Goal: Information Seeking & Learning: Learn about a topic

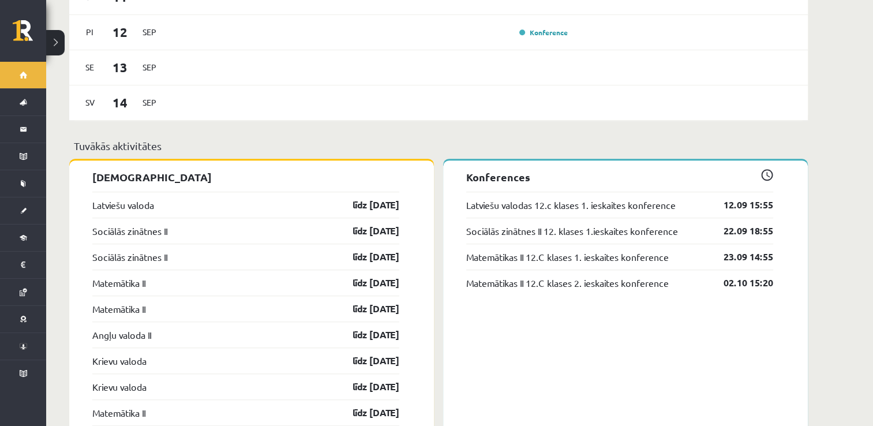
scroll to position [819, 0]
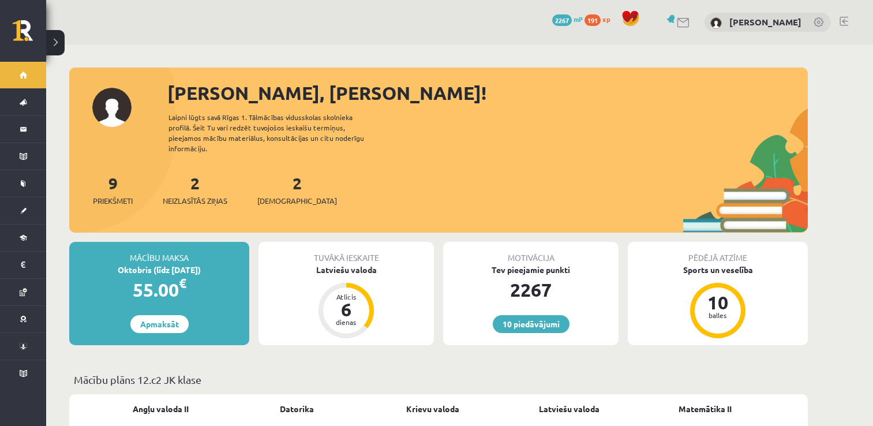
scroll to position [819, 0]
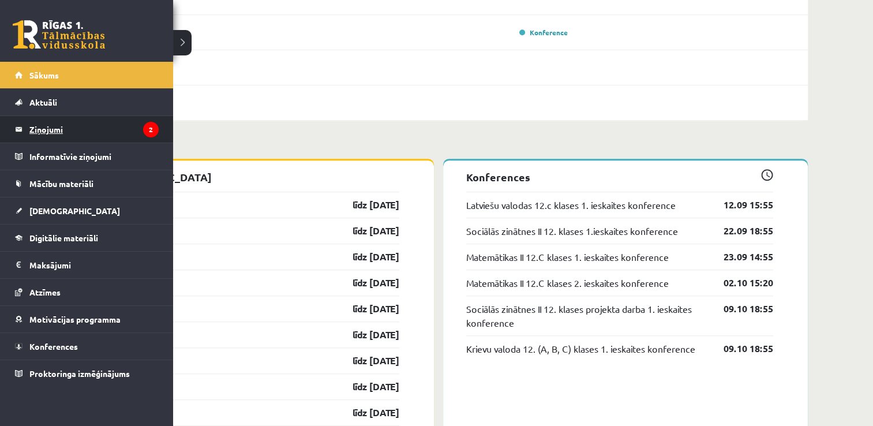
click at [81, 126] on legend "Ziņojumi 2" at bounding box center [93, 129] width 129 height 27
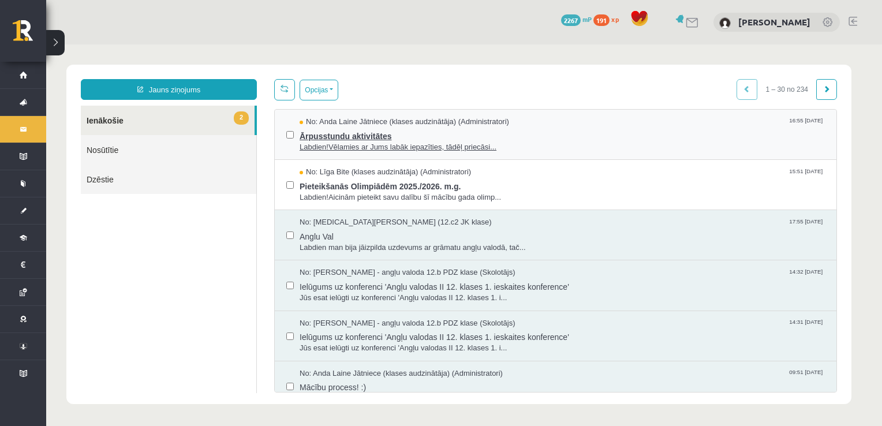
click at [317, 135] on span "Ārpusstundu aktivitātes" at bounding box center [561, 135] width 525 height 14
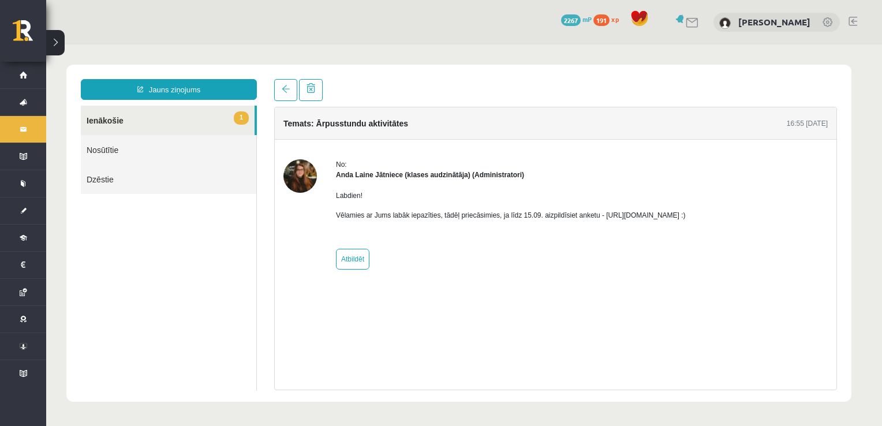
drag, startPoint x: 598, startPoint y: 216, endPoint x: 722, endPoint y: 212, distance: 124.7
click at [686, 212] on p "Vēlamies ar Jums labāk iepazīties, tādēļ priecāsimies, ja līdz 15.09. aizpildīs…" at bounding box center [511, 215] width 350 height 10
copy p "https://forms.gle/mVxkUEapGFxHM7hU7"
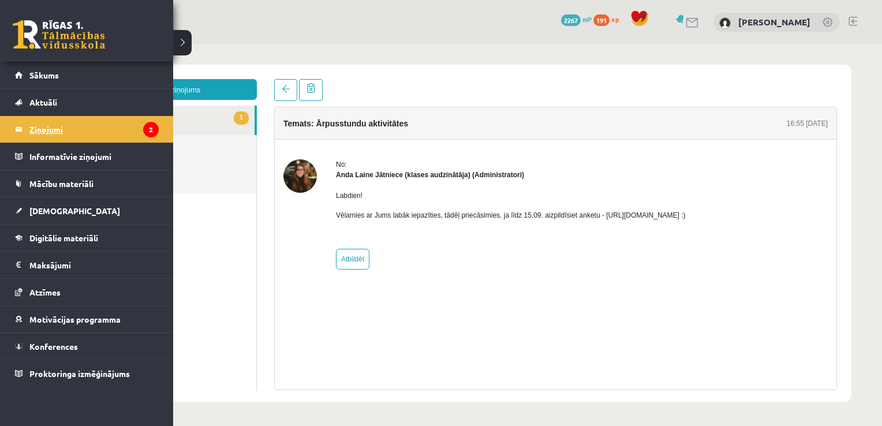
click at [36, 134] on legend "Ziņojumi 2" at bounding box center [93, 129] width 129 height 27
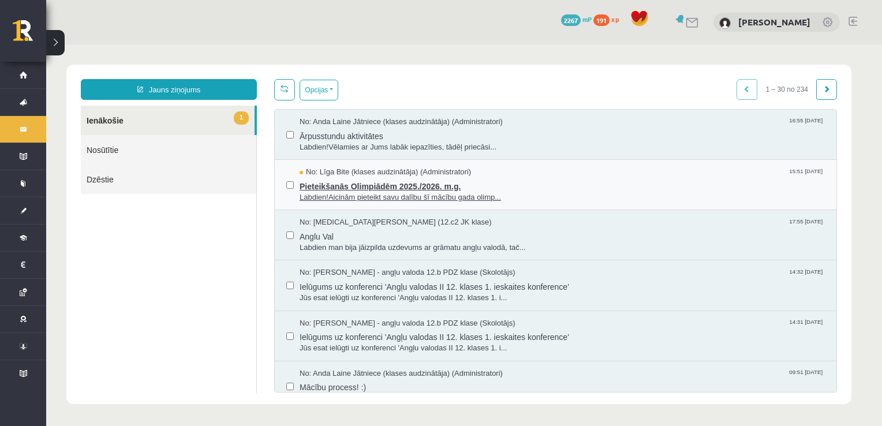
click at [331, 178] on span "Pieteikšanās Olimpiādēm 2025./2026. m.g." at bounding box center [561, 185] width 525 height 14
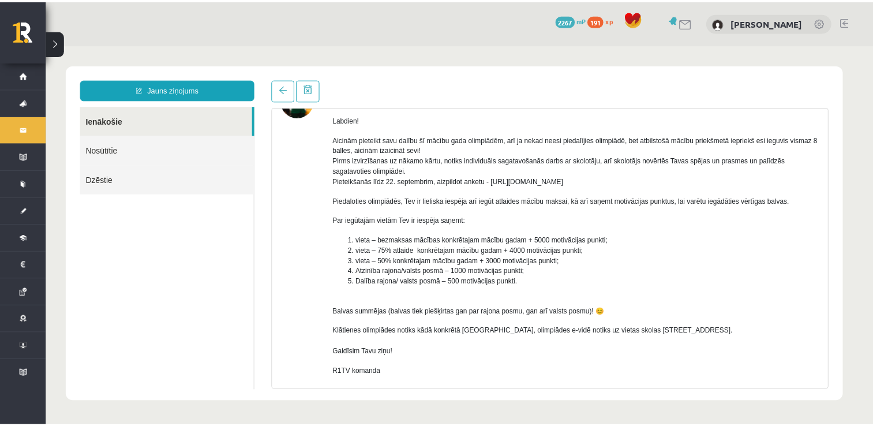
scroll to position [78, 0]
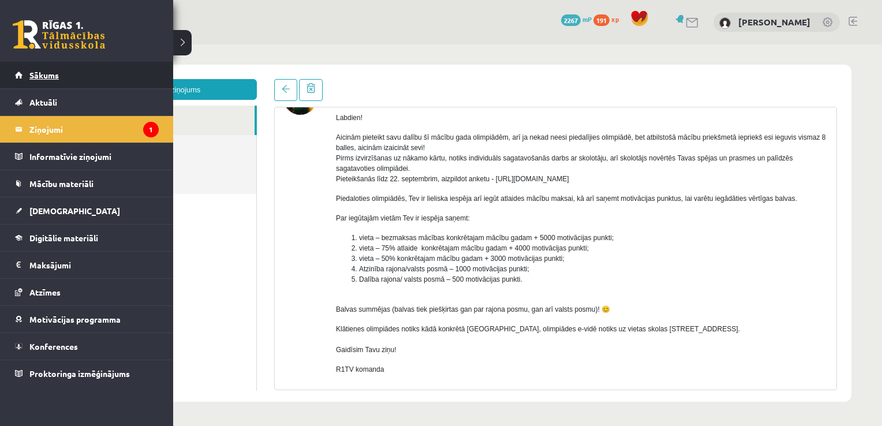
click at [24, 68] on link "Sākums" at bounding box center [87, 75] width 144 height 27
